Goal: Browse casually: Explore the website without a specific task or goal

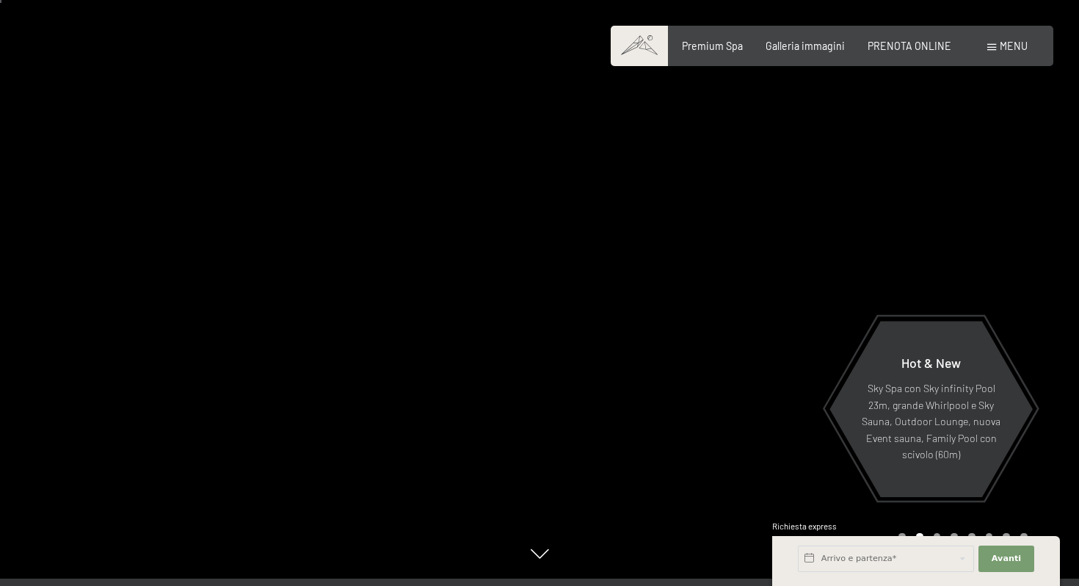
scroll to position [6, 0]
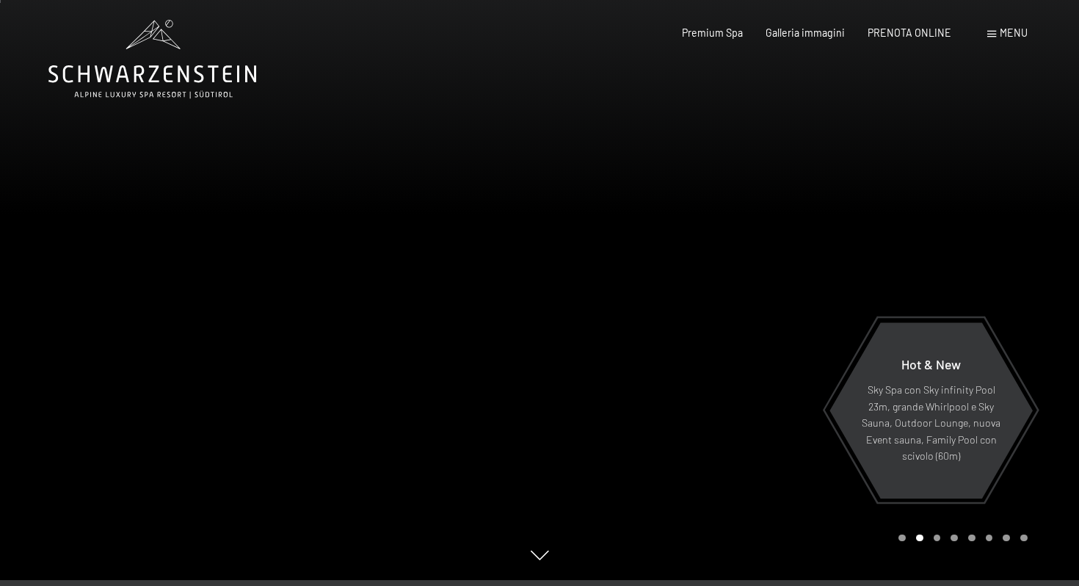
click at [695, 360] on div at bounding box center [808, 287] width 539 height 586
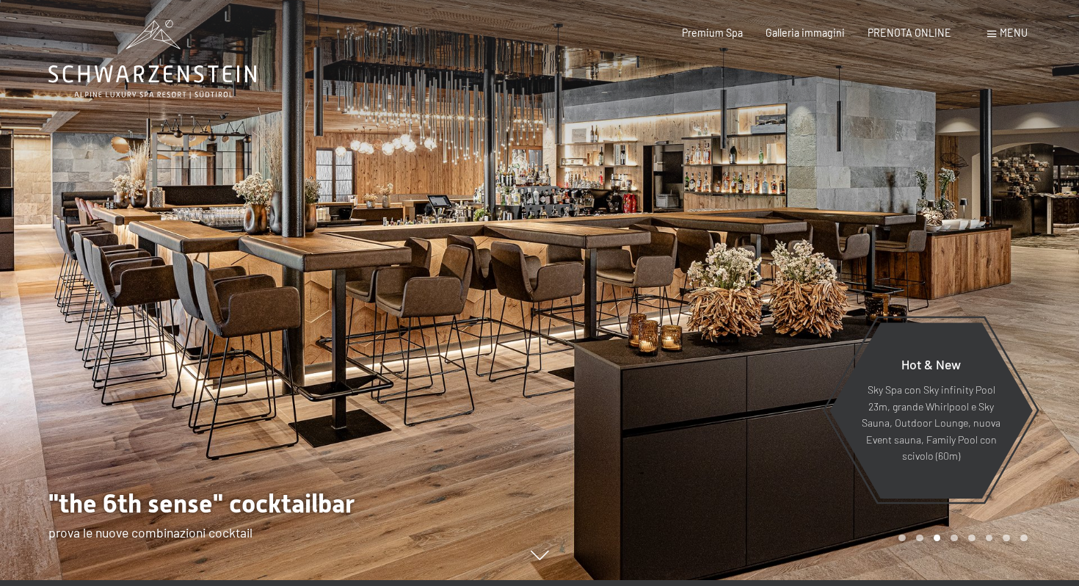
click at [719, 269] on div at bounding box center [808, 287] width 539 height 586
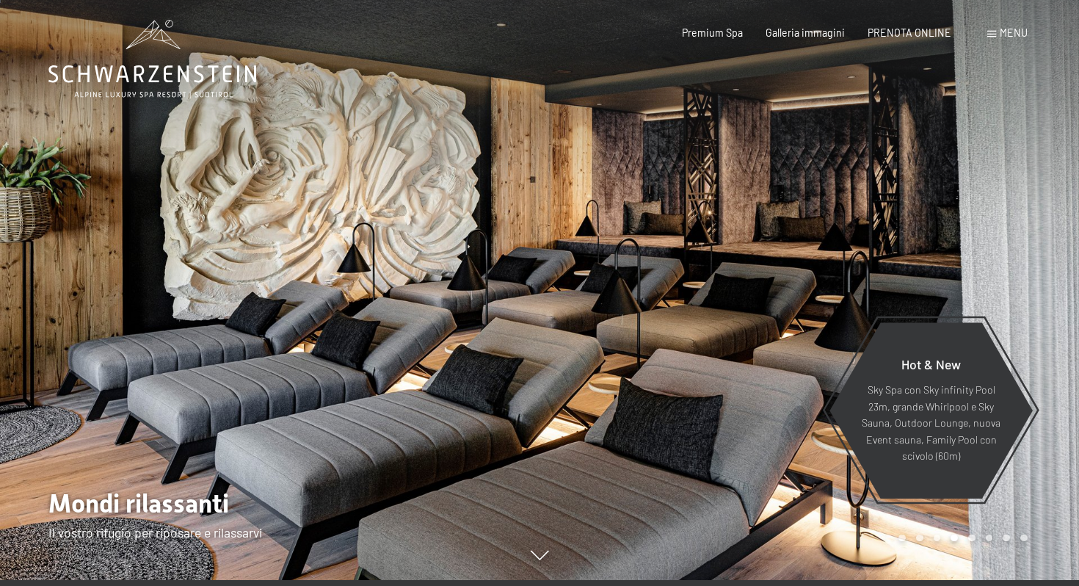
click at [735, 239] on div at bounding box center [808, 287] width 539 height 586
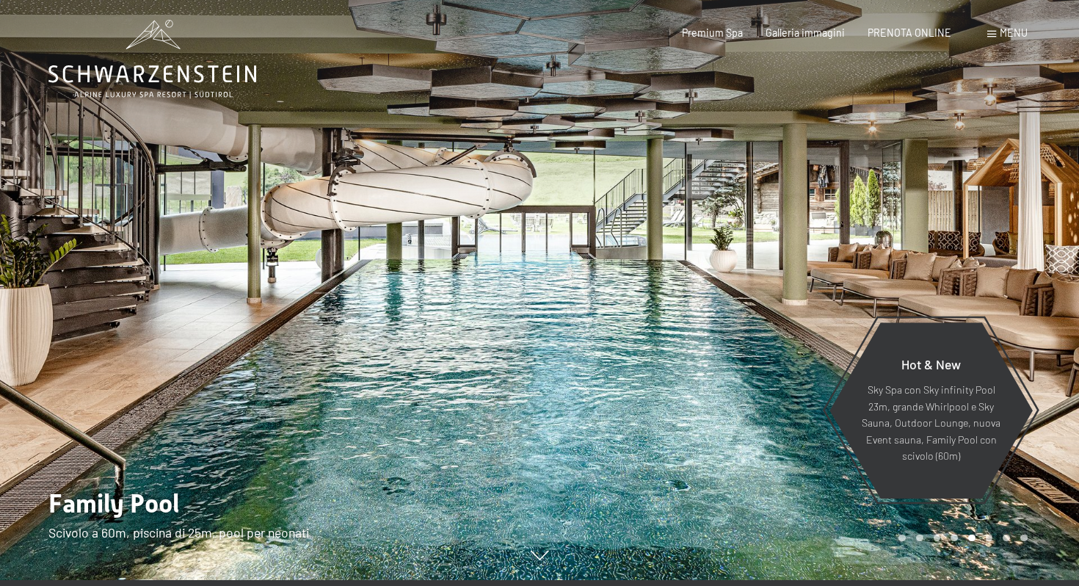
click at [850, 259] on div at bounding box center [808, 287] width 539 height 586
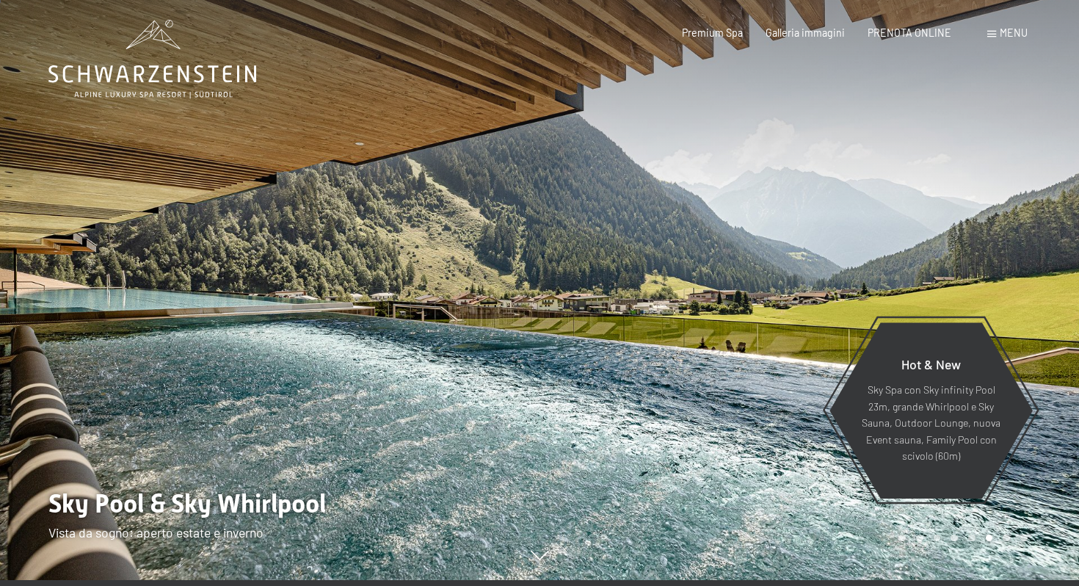
click at [958, 217] on div at bounding box center [808, 287] width 539 height 586
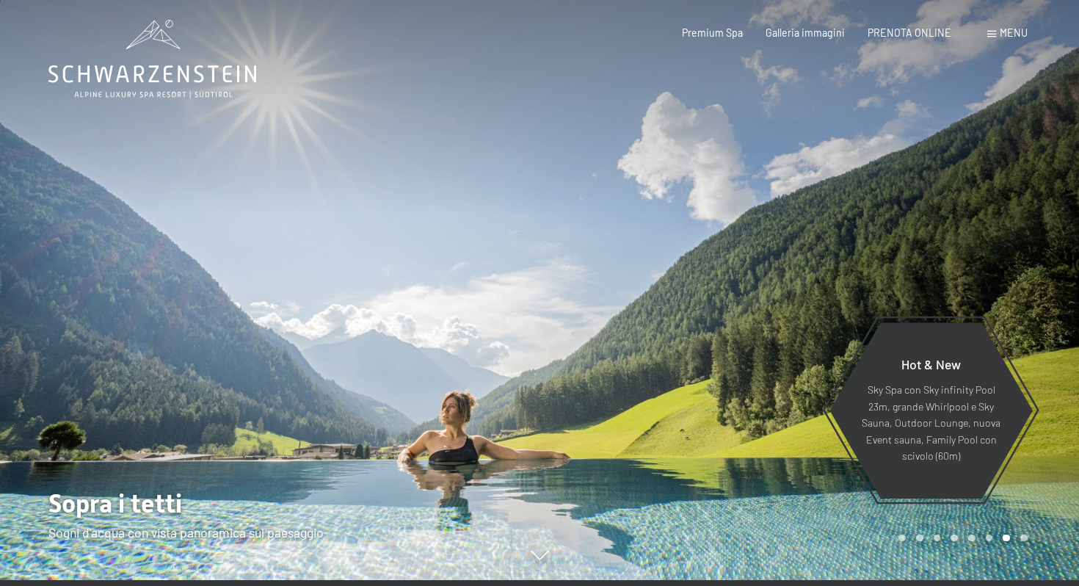
click at [957, 244] on div at bounding box center [808, 287] width 539 height 586
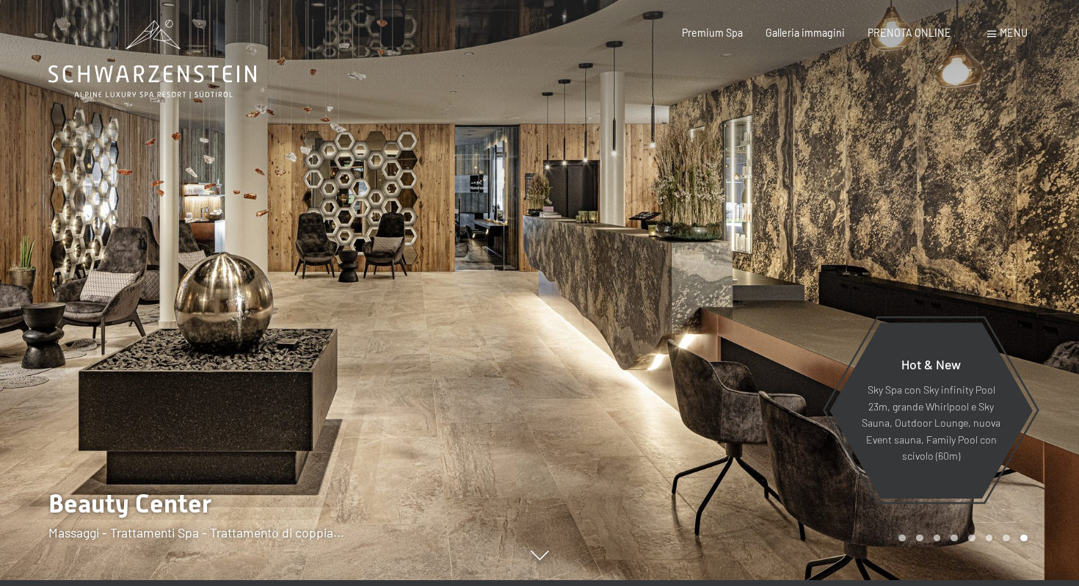
click at [957, 244] on div at bounding box center [808, 287] width 539 height 586
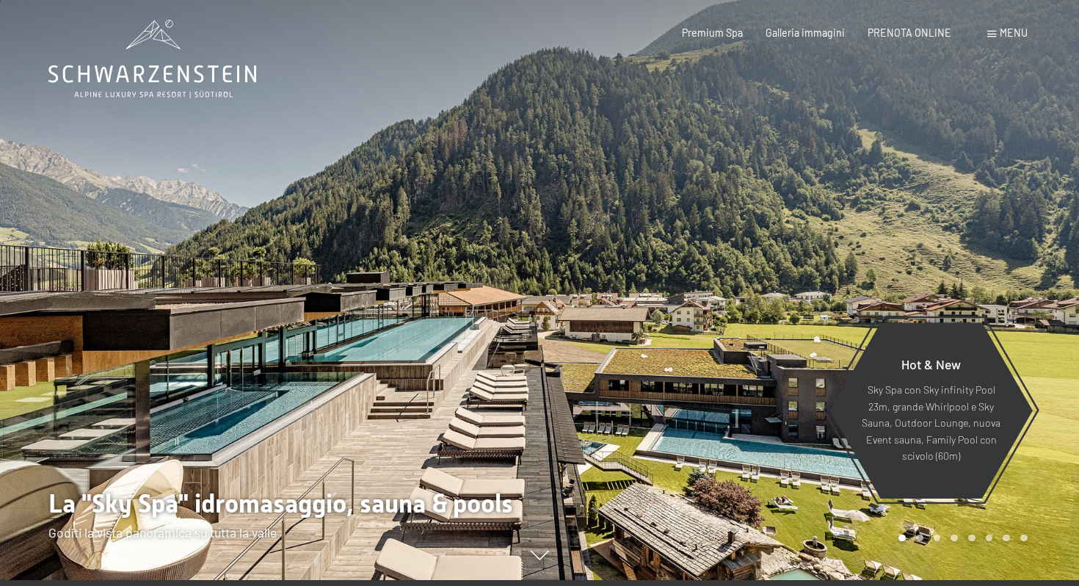
click at [957, 244] on div at bounding box center [808, 287] width 539 height 586
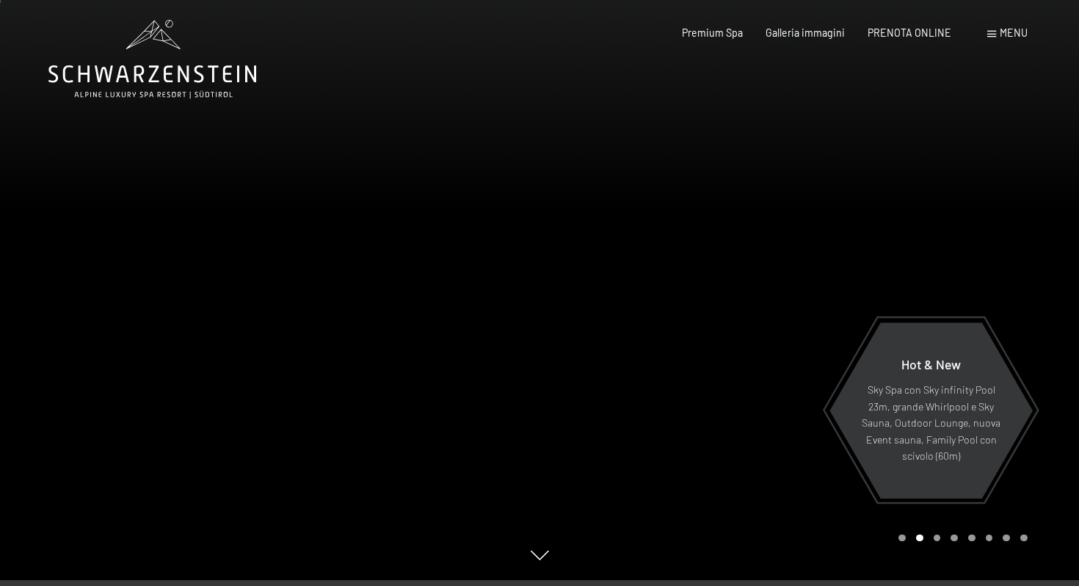
click at [950, 230] on div at bounding box center [808, 287] width 539 height 586
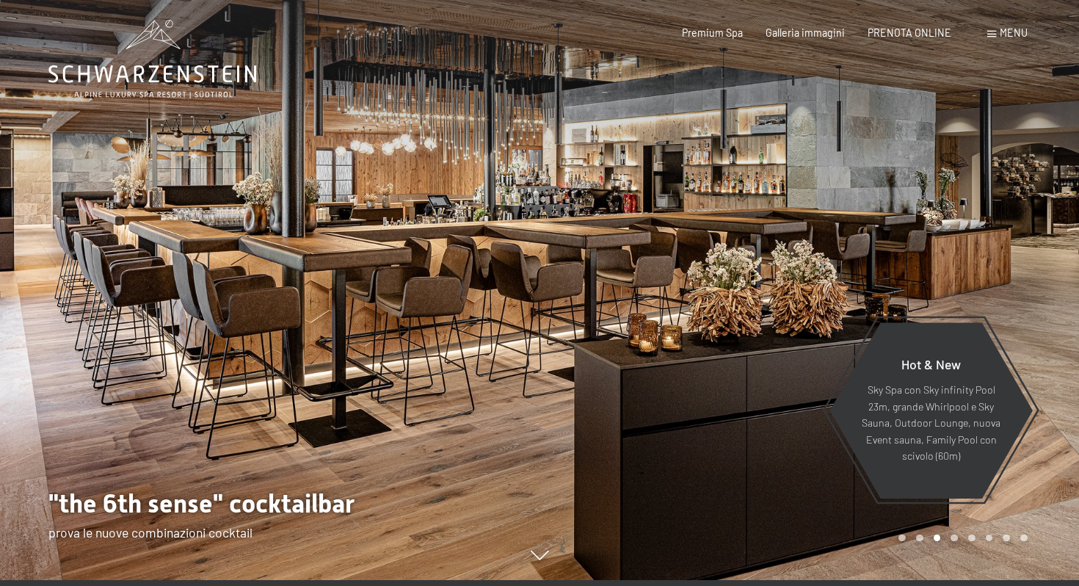
click at [950, 230] on div at bounding box center [808, 287] width 539 height 586
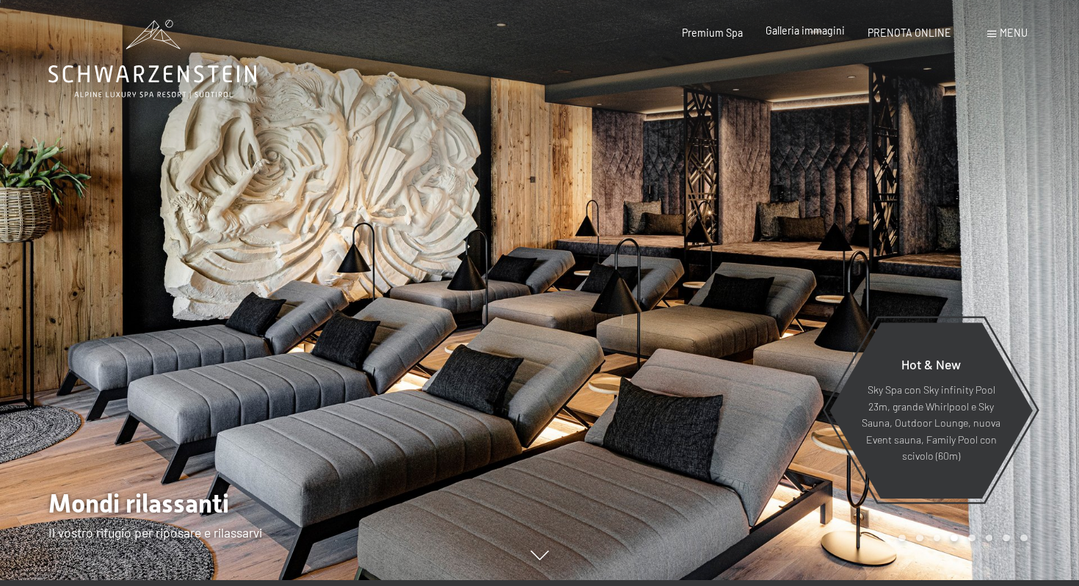
click at [815, 37] on div "Galleria immagini" at bounding box center [805, 30] width 79 height 15
click at [818, 32] on span "Galleria immagini" at bounding box center [805, 30] width 79 height 12
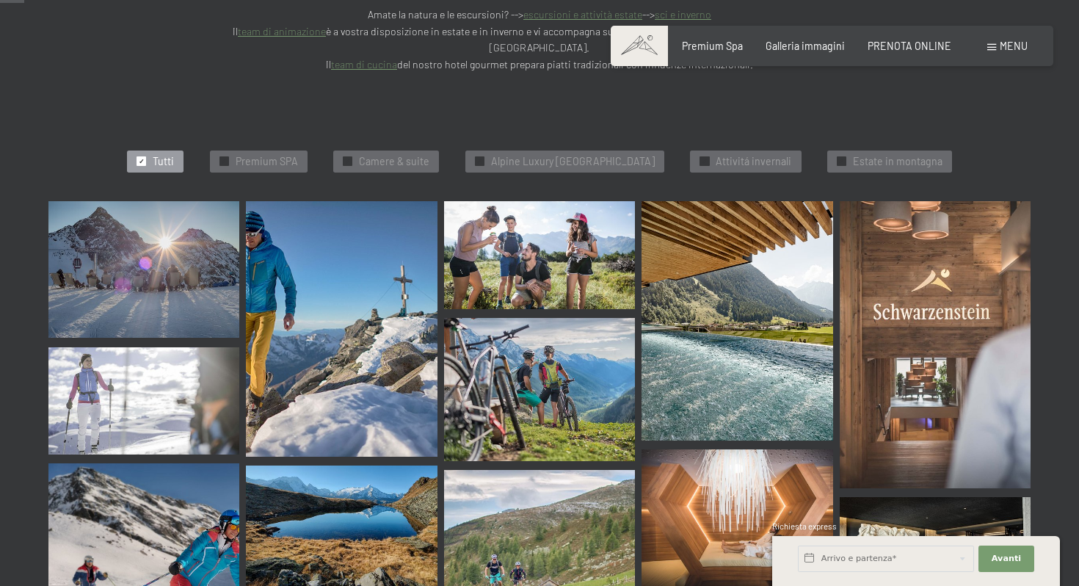
scroll to position [346, 0]
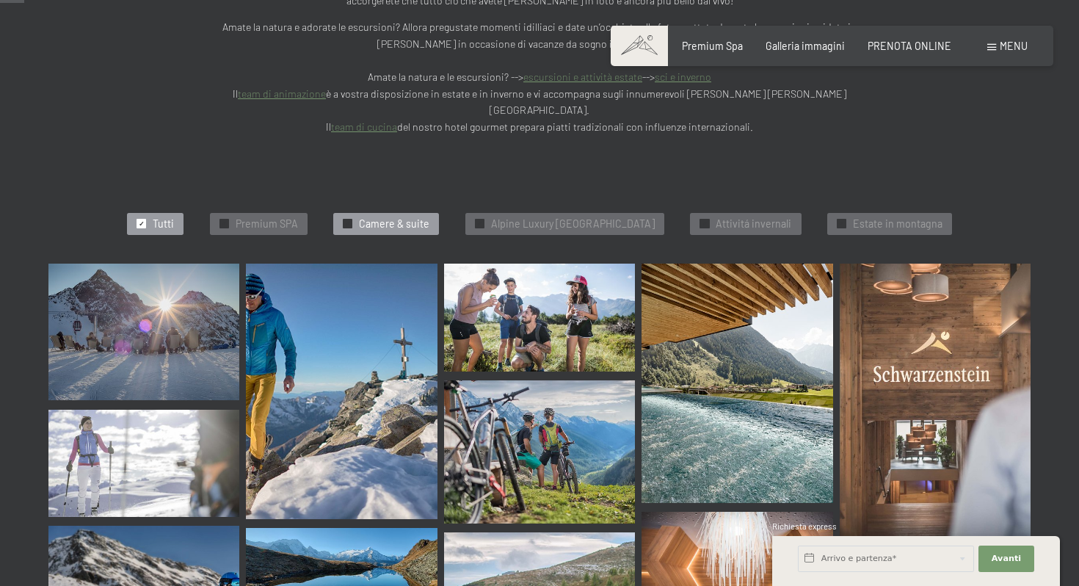
click at [403, 217] on span "Camere & suite" at bounding box center [394, 224] width 70 height 15
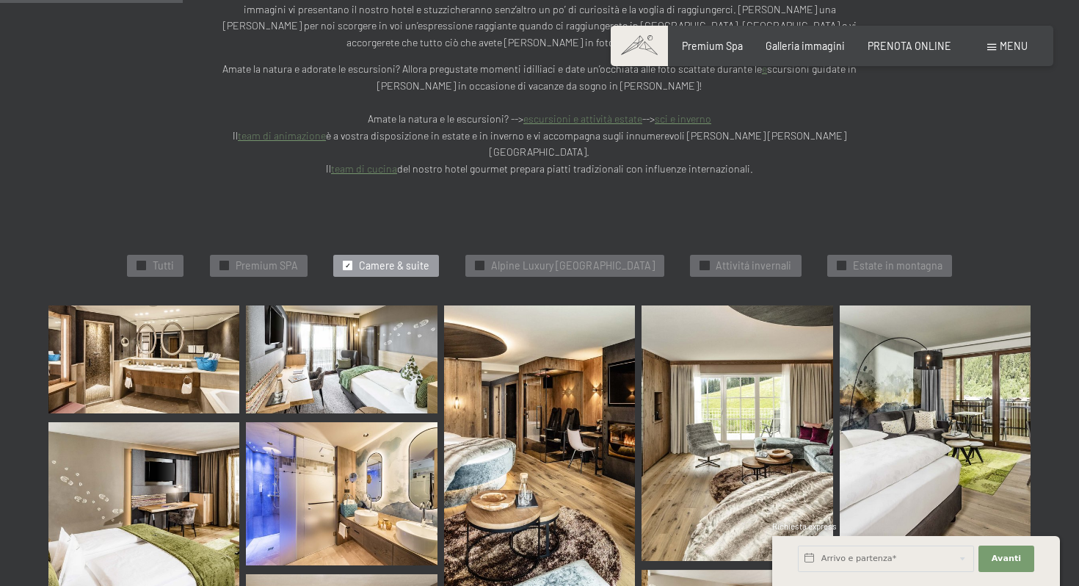
scroll to position [284, 0]
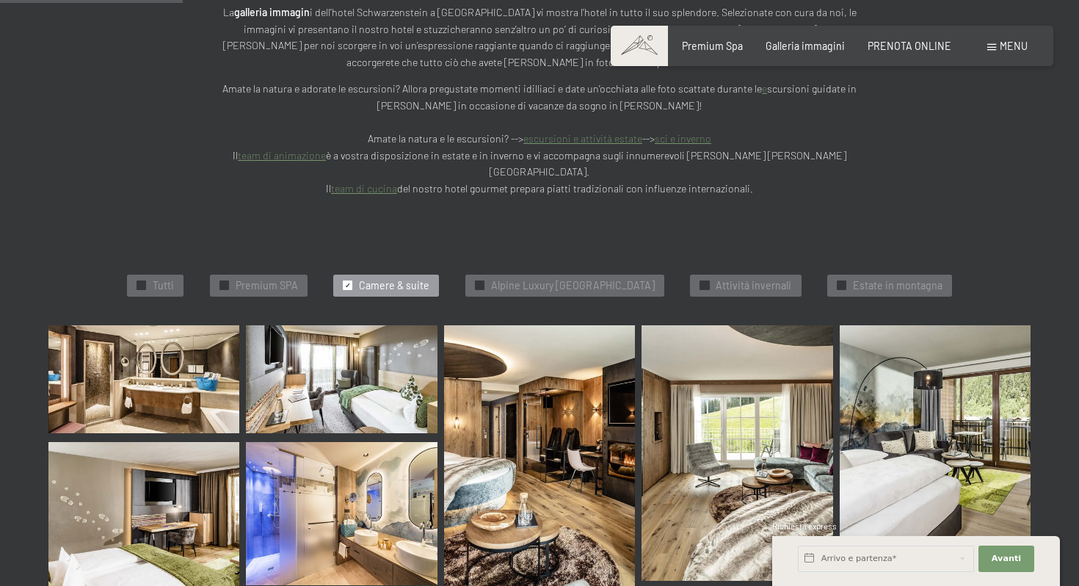
click at [158, 335] on img at bounding box center [143, 378] width 191 height 107
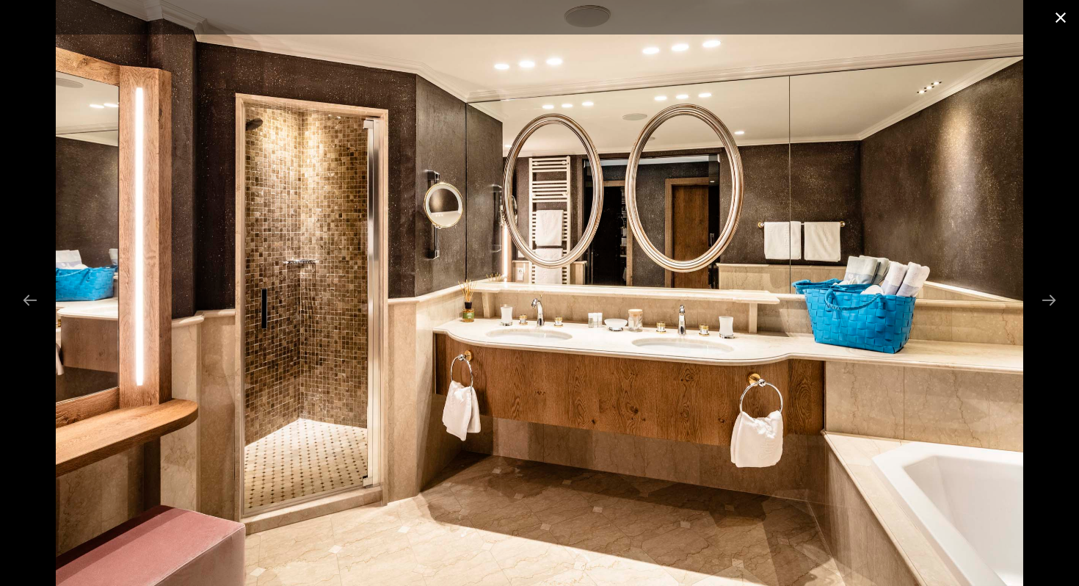
click at [1065, 22] on button "Close gallery" at bounding box center [1060, 17] width 37 height 34
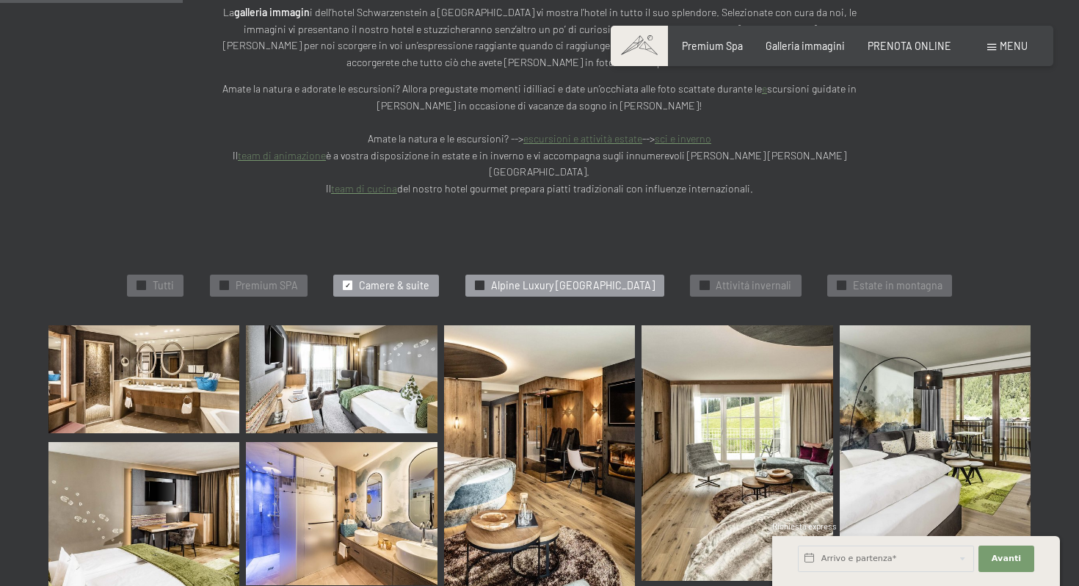
click at [632, 278] on span "Alpine Luxury [GEOGRAPHIC_DATA]" at bounding box center [573, 285] width 164 height 15
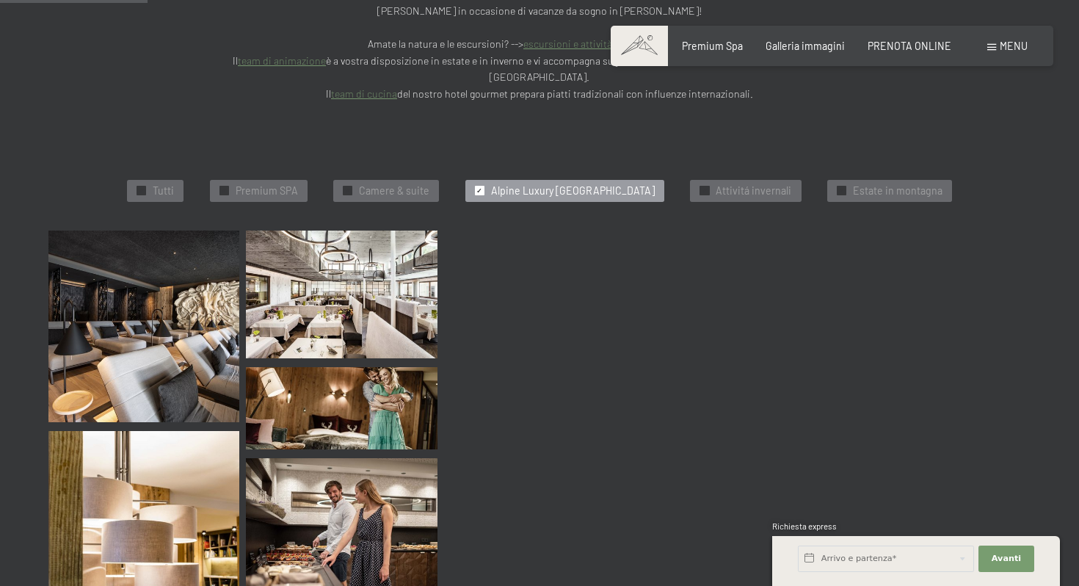
scroll to position [379, 0]
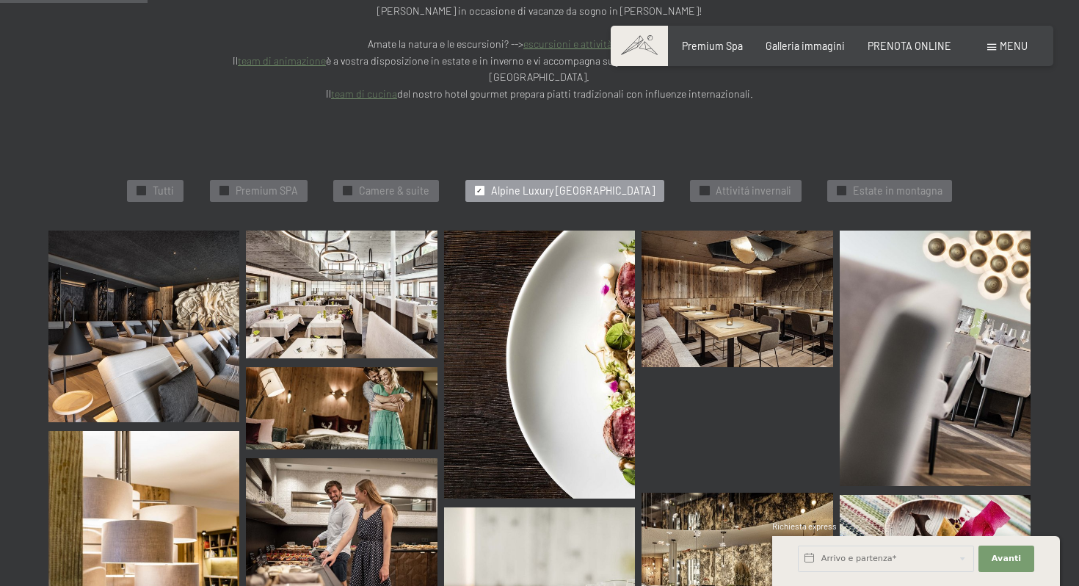
click at [135, 264] on img at bounding box center [143, 325] width 191 height 191
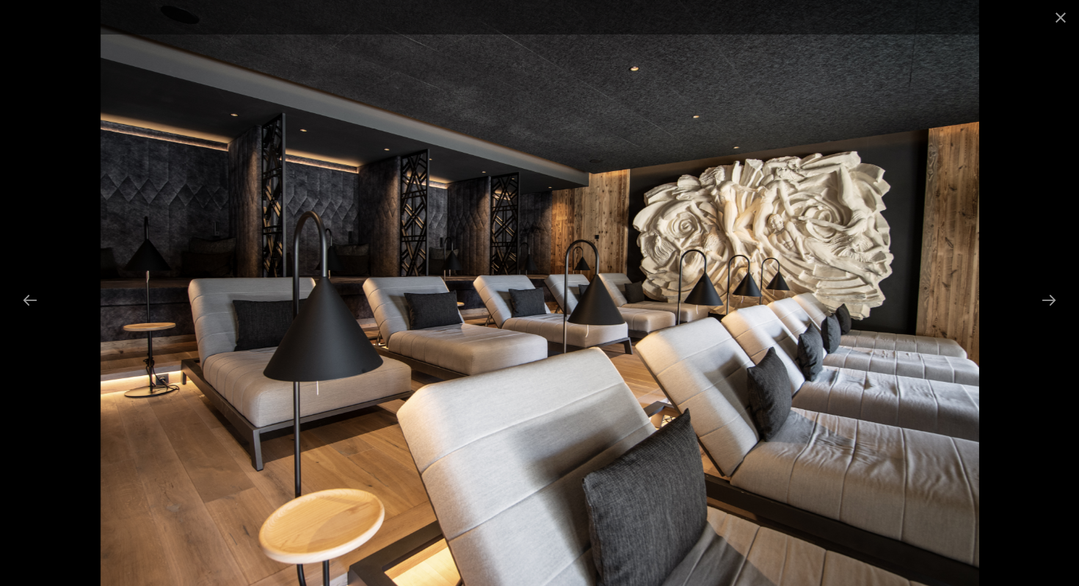
click at [1047, 282] on div at bounding box center [539, 293] width 1079 height 586
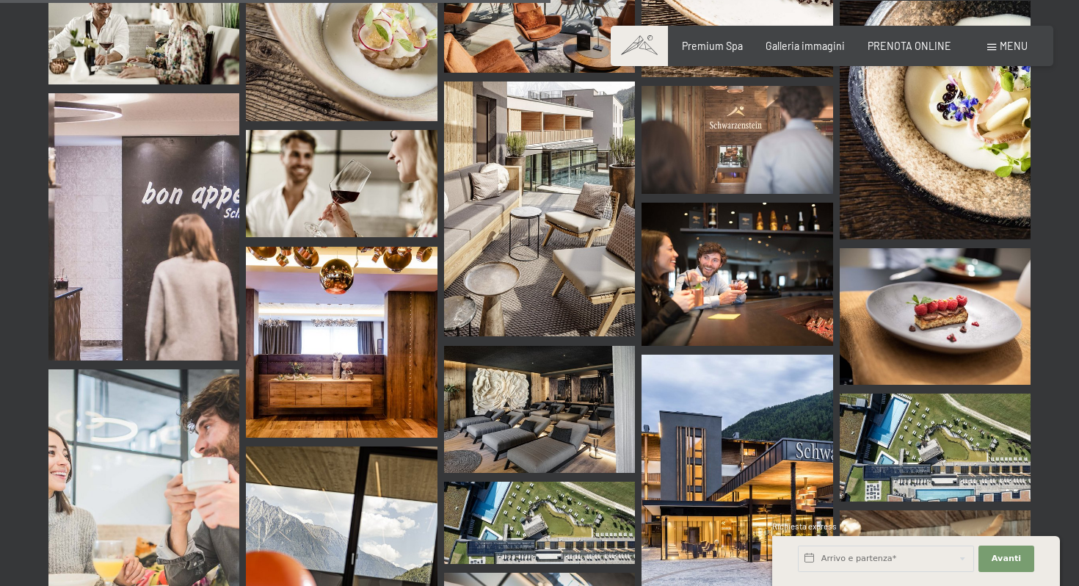
scroll to position [1449, 0]
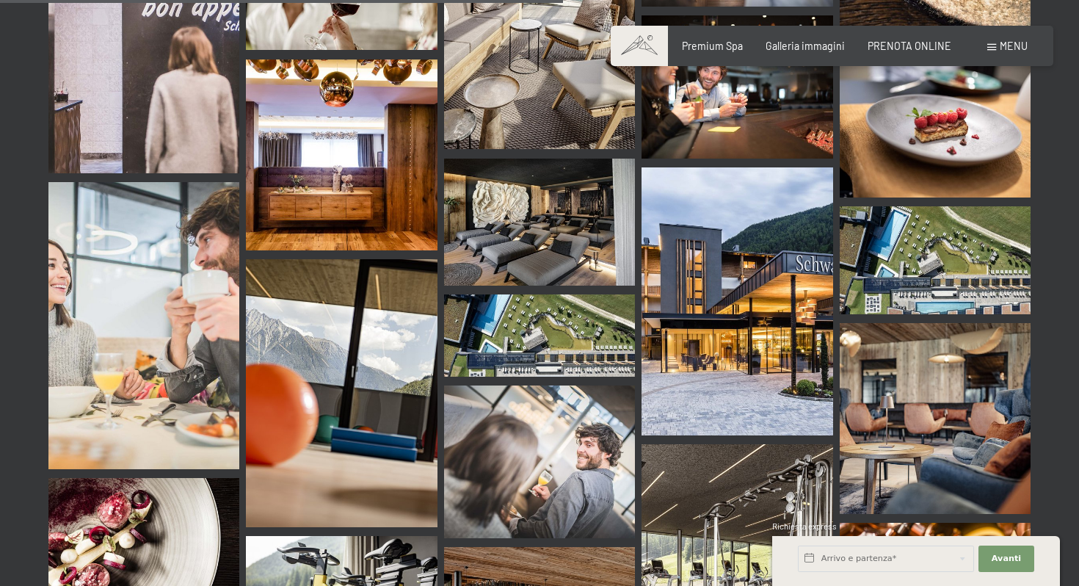
click at [815, 251] on img at bounding box center [736, 301] width 191 height 268
